Goal: Communication & Community: Answer question/provide support

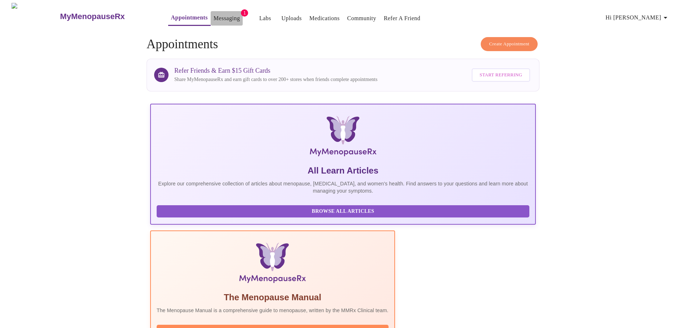
click at [214, 18] on link "Messaging" at bounding box center [227, 18] width 26 height 10
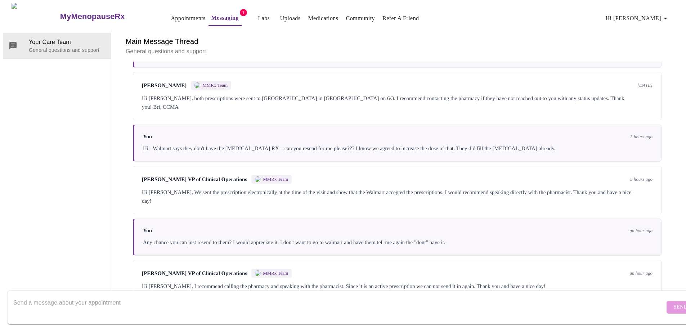
scroll to position [127, 0]
click at [81, 305] on textarea "Send a message about your appointment" at bounding box center [339, 307] width 652 height 23
type textarea "ok - I will!"
click at [674, 303] on span "Send" at bounding box center [681, 307] width 14 height 9
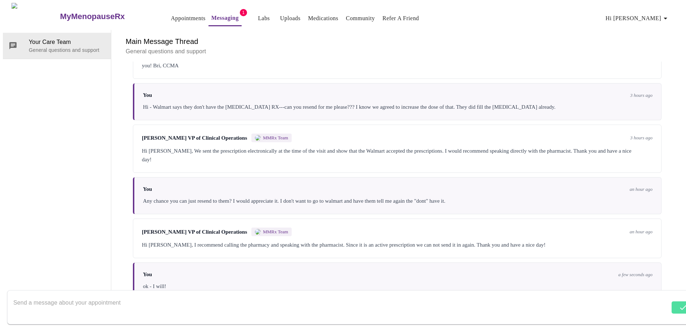
scroll to position [170, 0]
